Goal: Communication & Community: Answer question/provide support

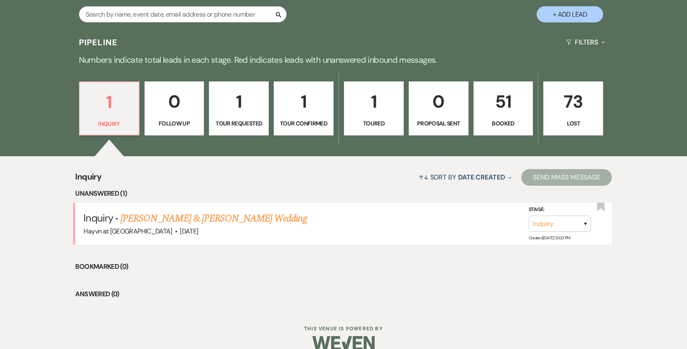
scroll to position [436, 0]
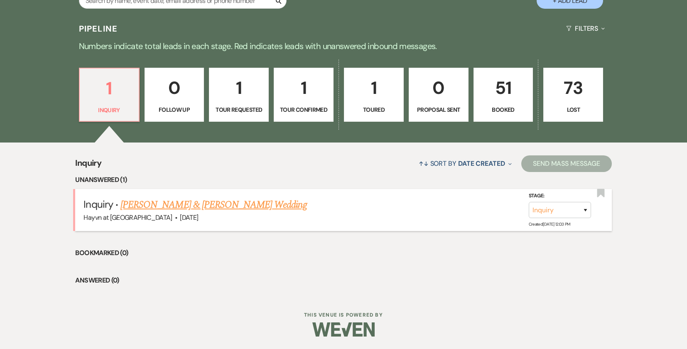
click at [177, 202] on link "[PERSON_NAME] & [PERSON_NAME] Wedding" at bounding box center [213, 204] width 186 height 15
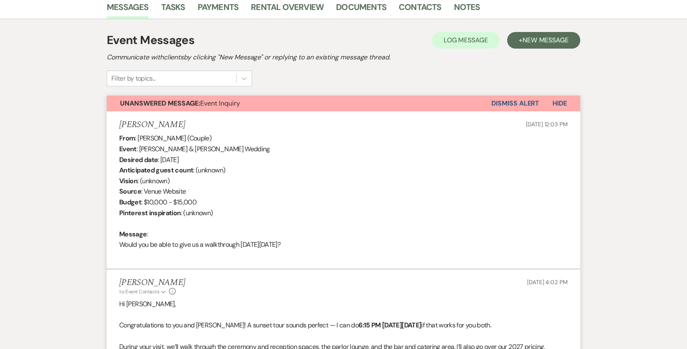
select select "5"
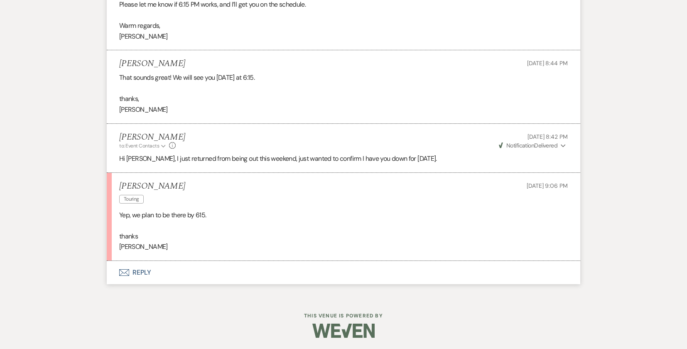
scroll to position [589, 0]
click at [139, 272] on button "Envelope Reply" at bounding box center [343, 270] width 473 height 23
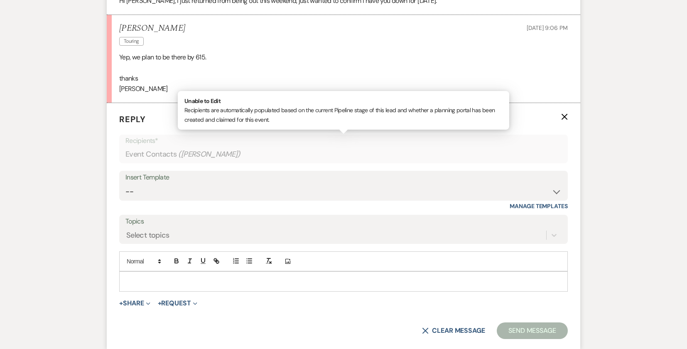
scroll to position [747, 0]
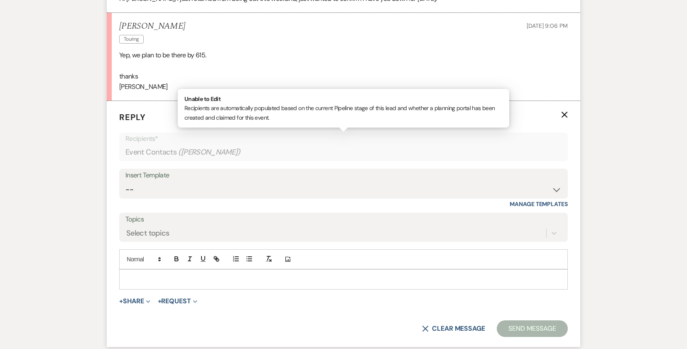
click at [155, 282] on p at bounding box center [343, 278] width 435 height 9
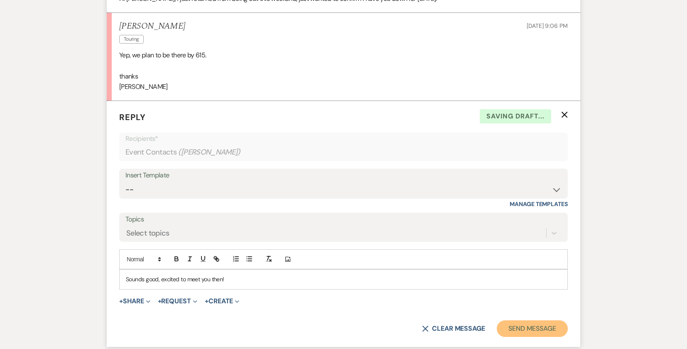
drag, startPoint x: 527, startPoint y: 326, endPoint x: 474, endPoint y: 235, distance: 104.9
click at [527, 325] on button "Send Message" at bounding box center [532, 328] width 71 height 17
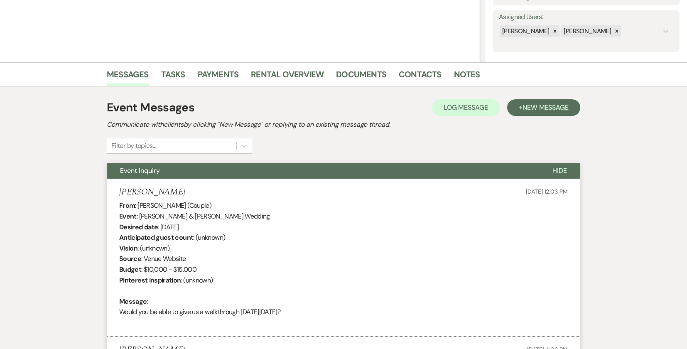
scroll to position [0, 0]
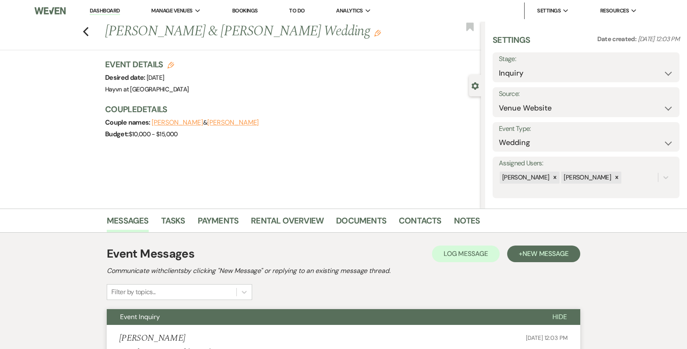
click at [114, 14] on link "Dashboard" at bounding box center [105, 11] width 30 height 8
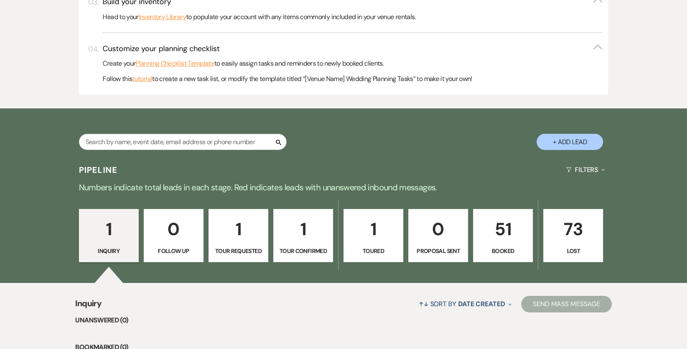
scroll to position [374, 0]
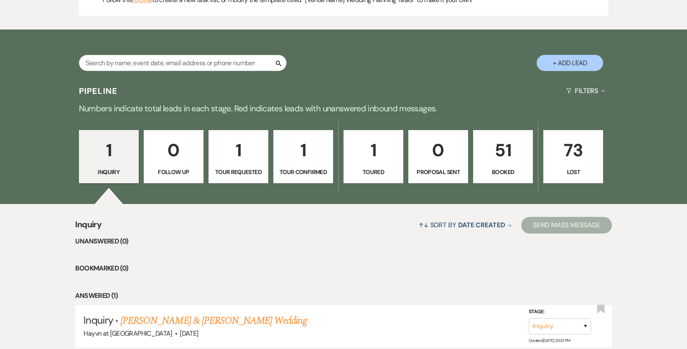
click at [294, 167] on link "1 Tour Confirmed" at bounding box center [303, 156] width 60 height 53
select select "4"
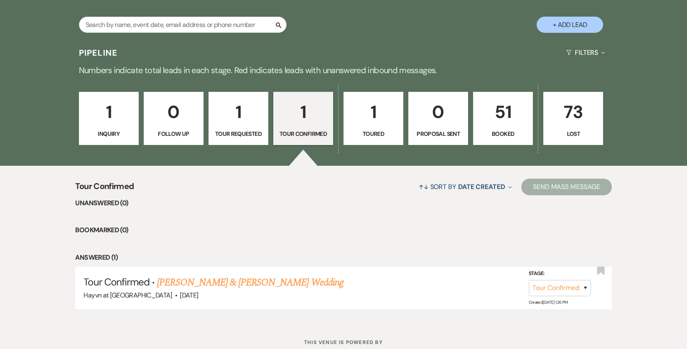
scroll to position [439, 0]
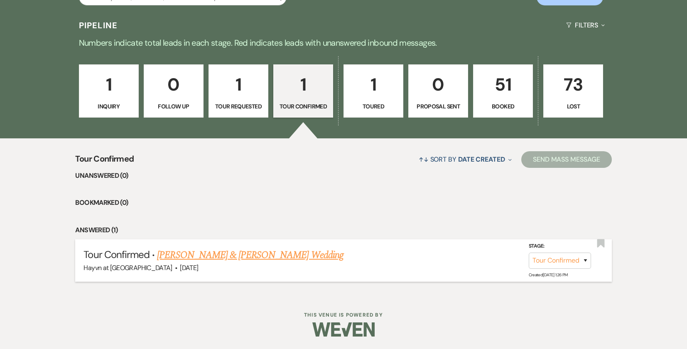
click at [237, 256] on link "Matthew Rogge & Torrie Rehder's Wedding" at bounding box center [250, 254] width 186 height 15
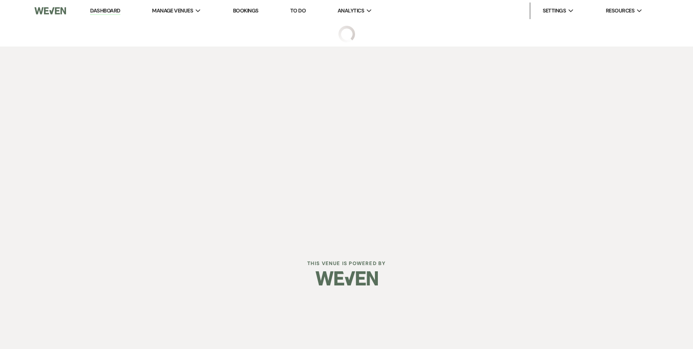
select select "4"
select select "5"
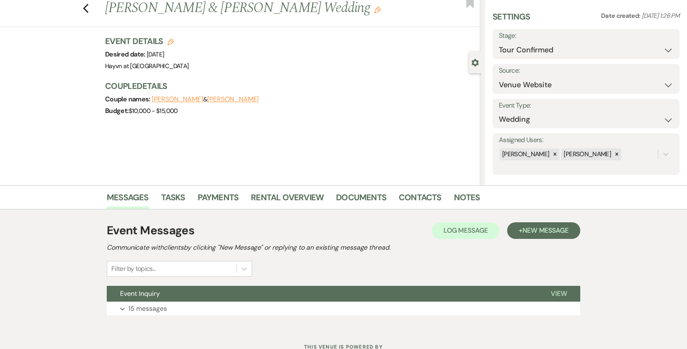
scroll to position [56, 0]
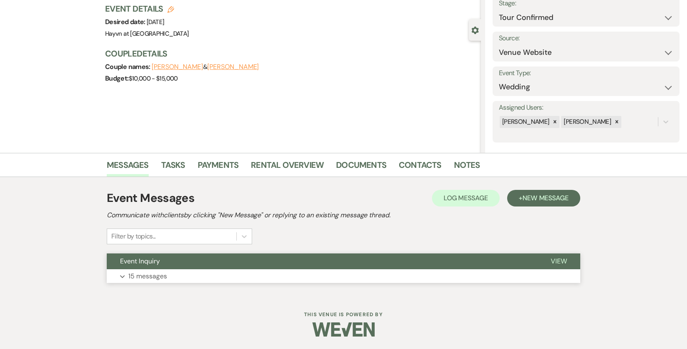
click at [120, 274] on button "Expand 15 messages" at bounding box center [343, 276] width 473 height 14
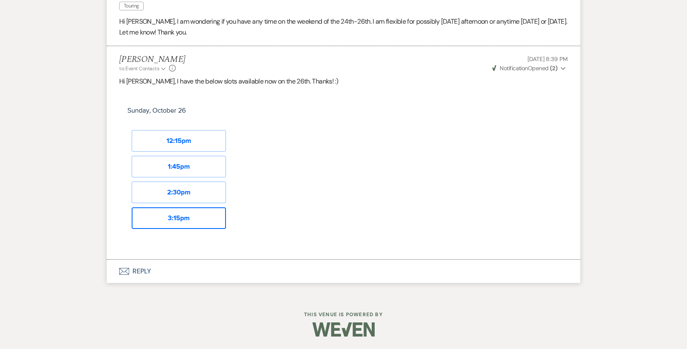
scroll to position [1949, 0]
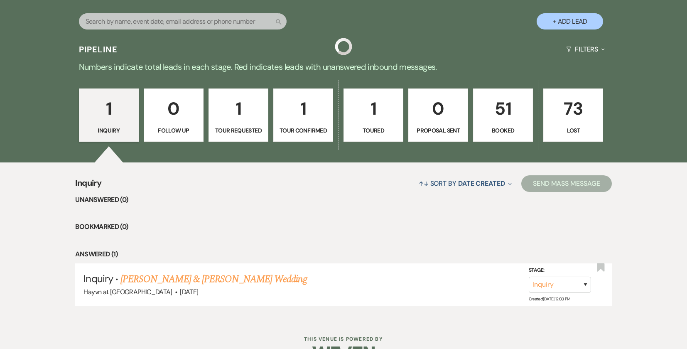
click at [490, 130] on p "Booked" at bounding box center [502, 130] width 49 height 9
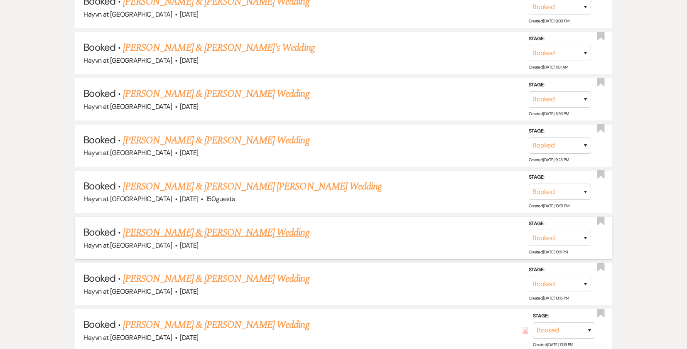
scroll to position [2691, 0]
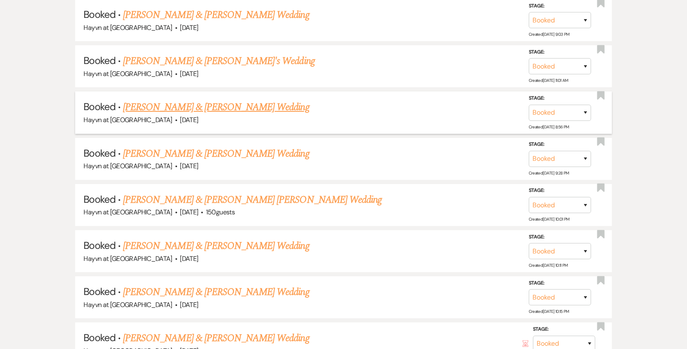
click at [219, 108] on link "[PERSON_NAME] & [PERSON_NAME] Wedding" at bounding box center [216, 107] width 186 height 15
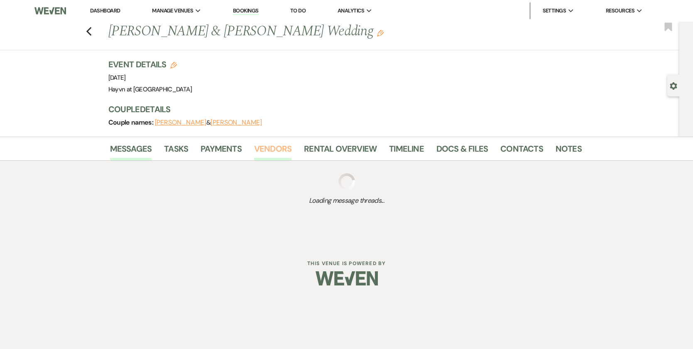
click at [258, 144] on link "Vendors" at bounding box center [272, 151] width 37 height 18
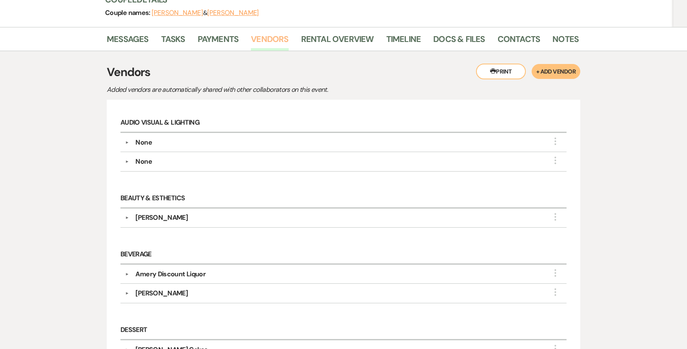
scroll to position [166, 0]
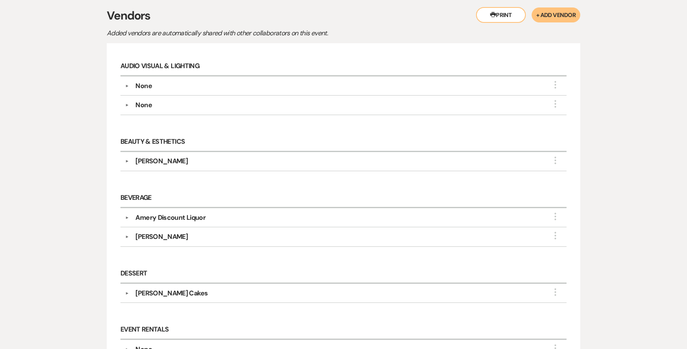
click at [166, 235] on div "[PERSON_NAME]" at bounding box center [161, 237] width 52 height 10
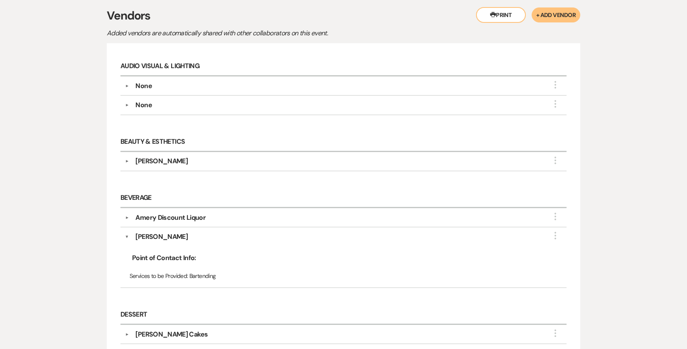
drag, startPoint x: 202, startPoint y: 235, endPoint x: 136, endPoint y: 235, distance: 65.6
click at [136, 235] on div "[PERSON_NAME]" at bounding box center [345, 237] width 433 height 10
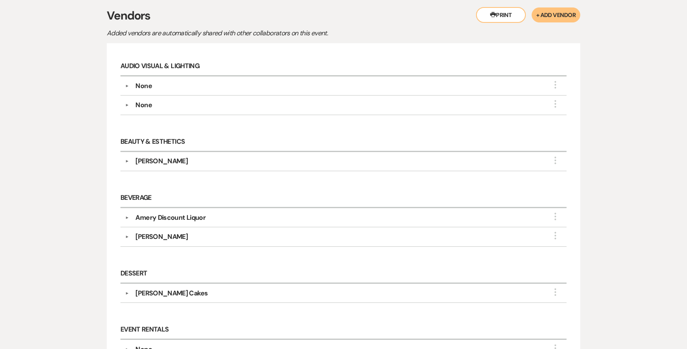
copy div "[PERSON_NAME]"
